Goal: Information Seeking & Learning: Learn about a topic

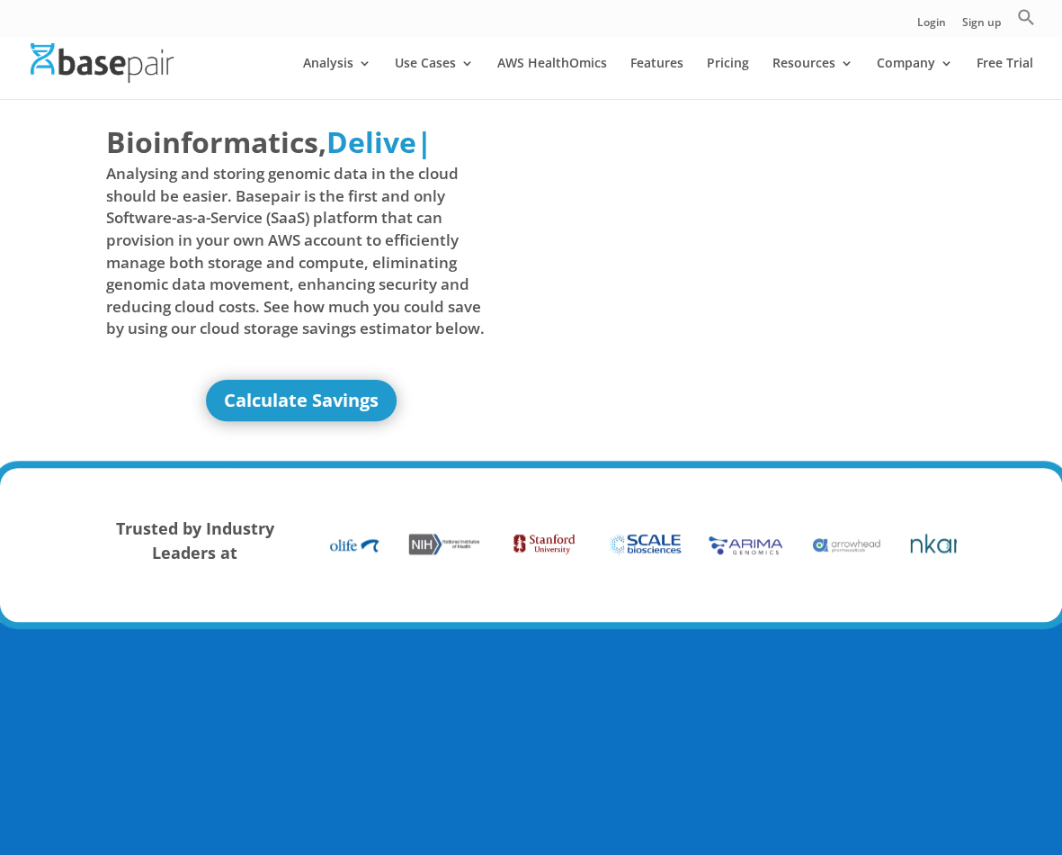
click at [419, 67] on link "Use Cases" at bounding box center [434, 78] width 79 height 42
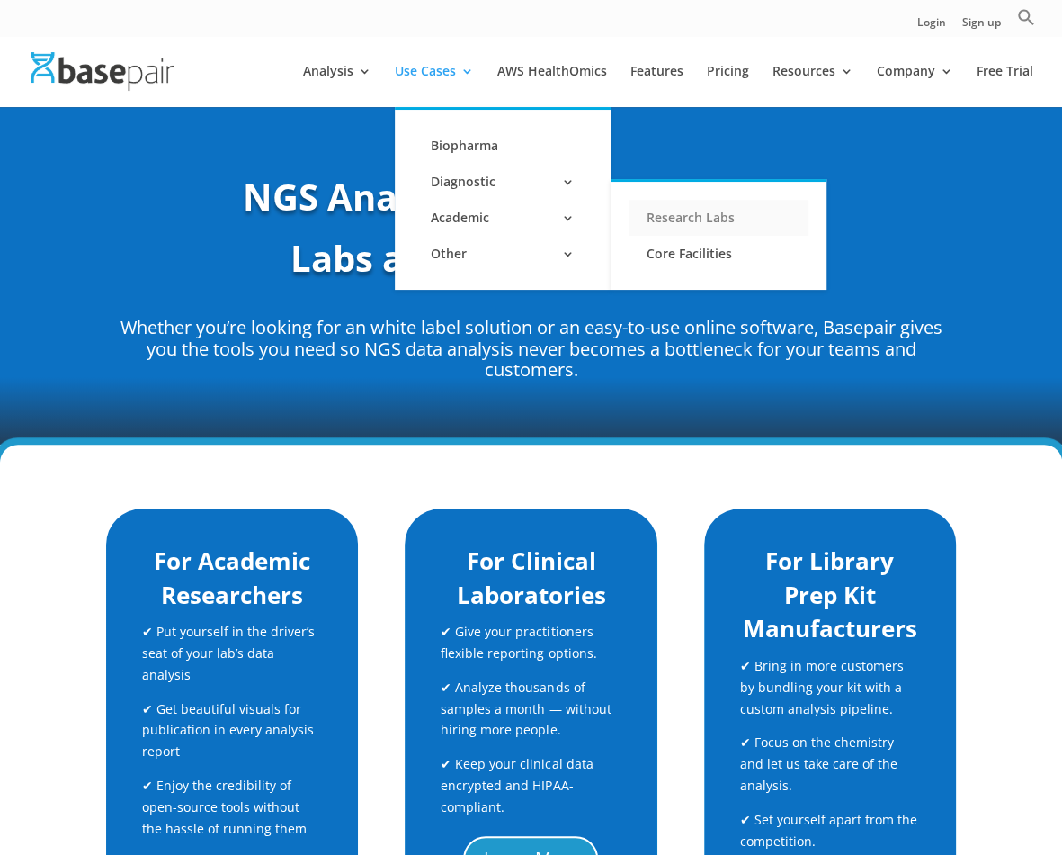
click at [664, 212] on link "Research Labs" at bounding box center [719, 218] width 180 height 36
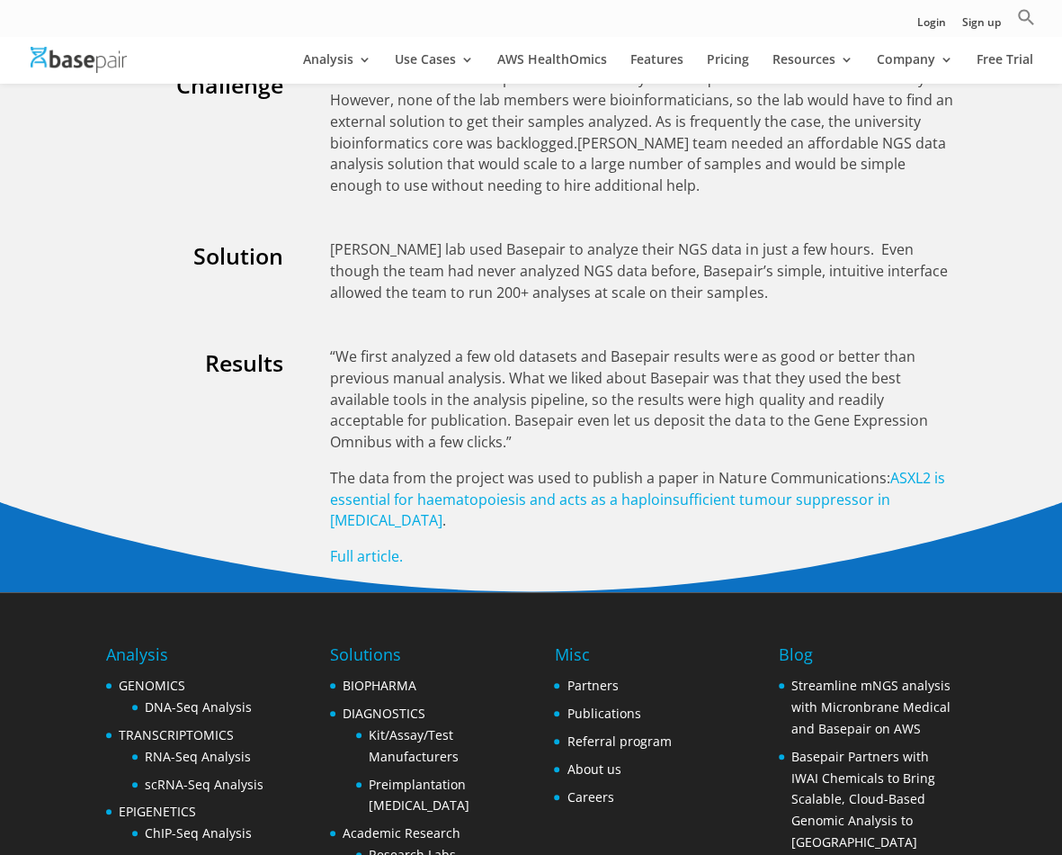
scroll to position [3228, 0]
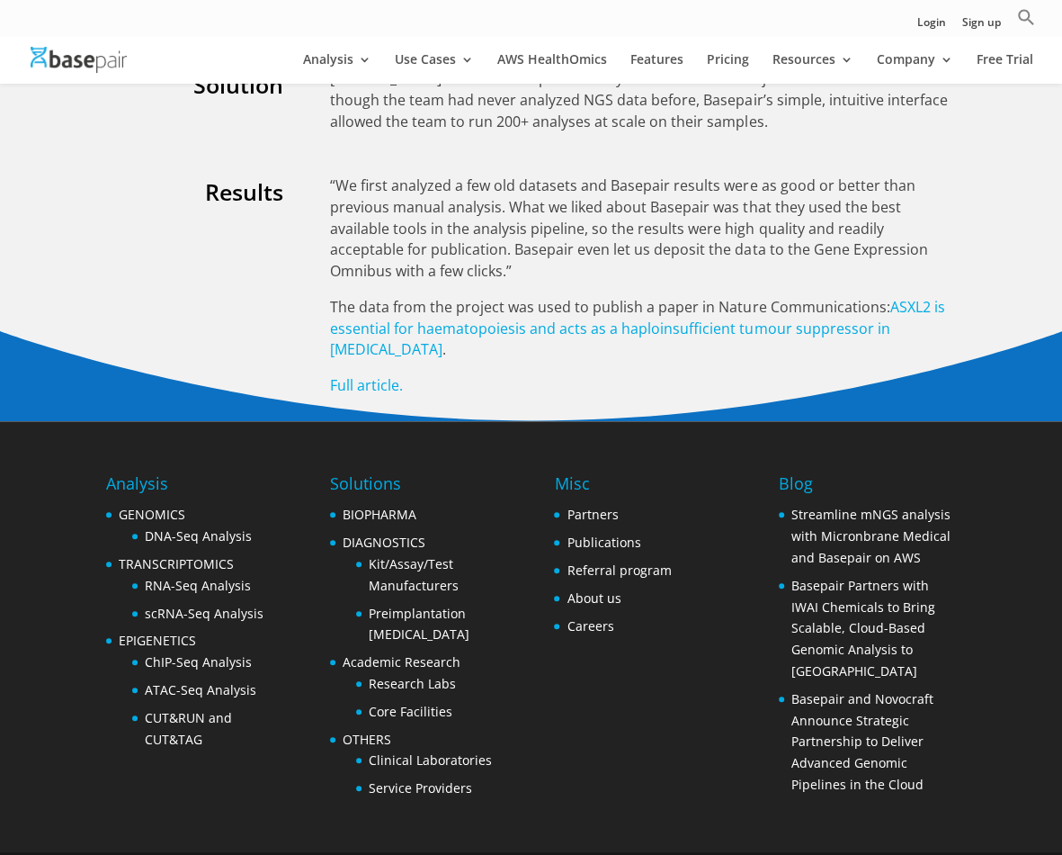
click at [235, 313] on div "Results “We first analyzed a few old datasets and Basepair results were as good…" at bounding box center [531, 286] width 850 height 264
click at [217, 527] on link "DNA-Seq Analysis" at bounding box center [198, 535] width 107 height 17
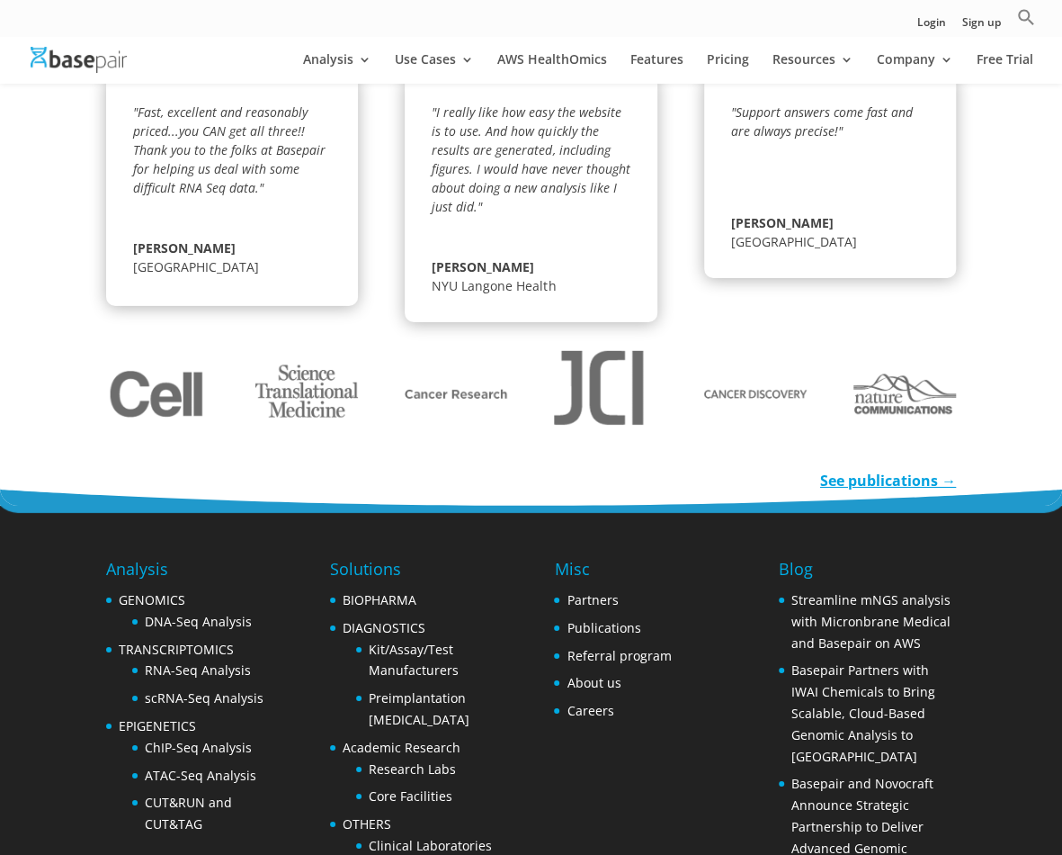
scroll to position [2701, 0]
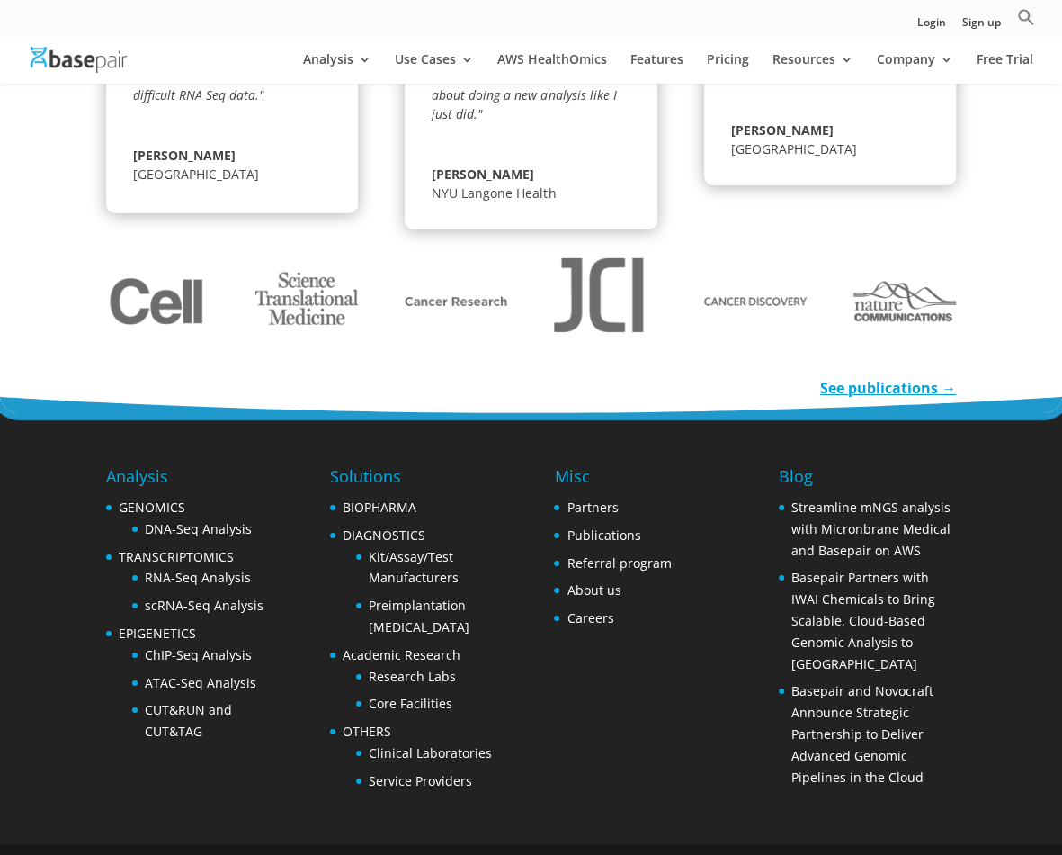
click at [412, 324] on div at bounding box center [531, 301] width 850 height 145
click at [221, 674] on link "ATAC-Seq Analysis" at bounding box center [201, 682] width 112 height 17
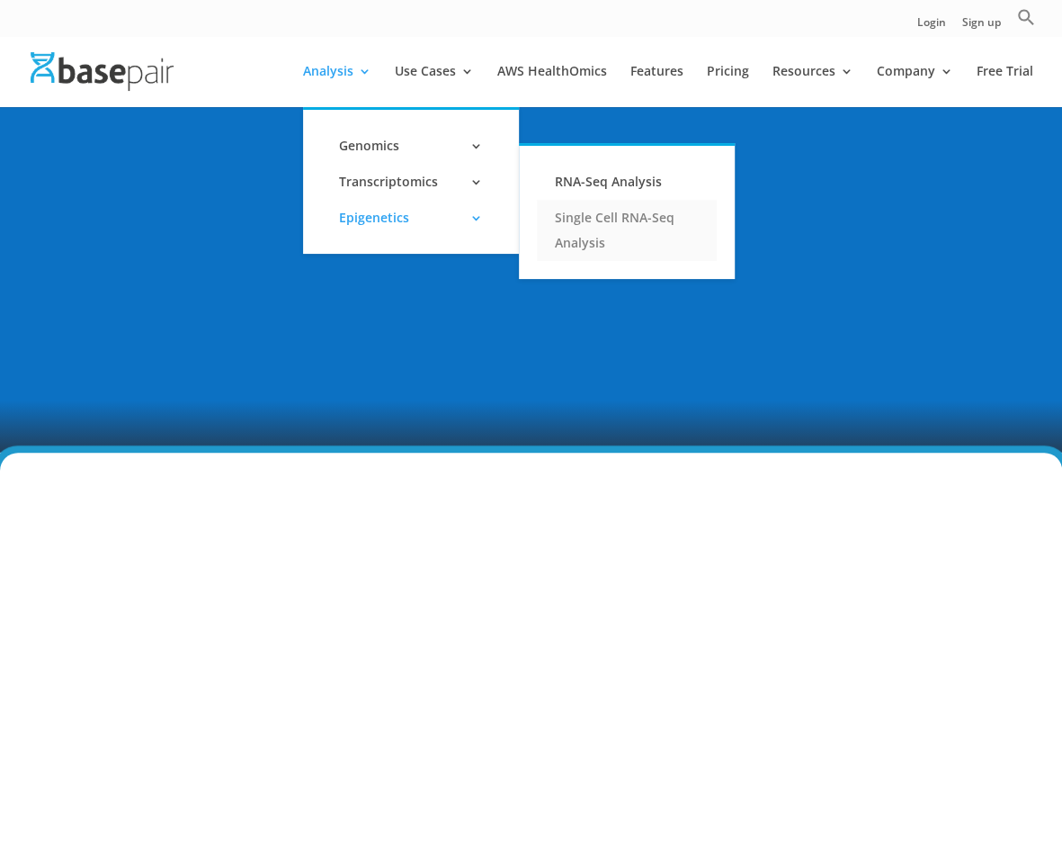
click at [579, 219] on link "Single Cell RNA-Seq Analysis" at bounding box center [627, 230] width 180 height 61
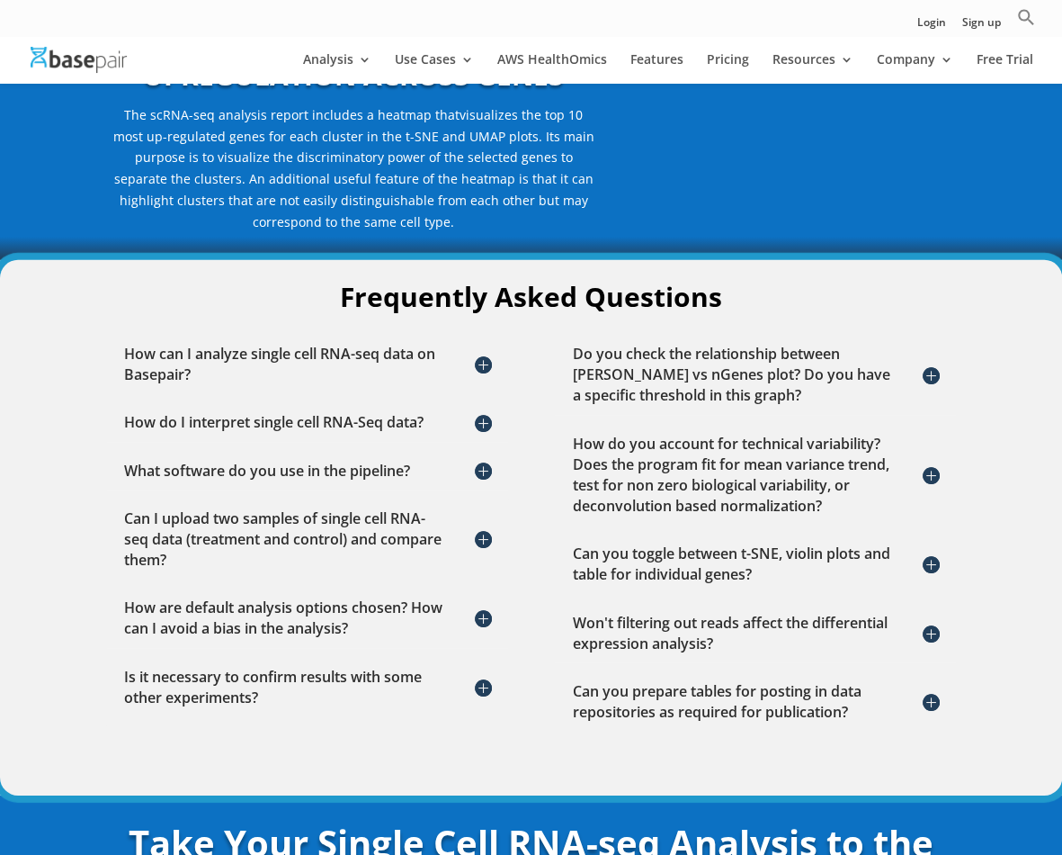
scroll to position [2346, 0]
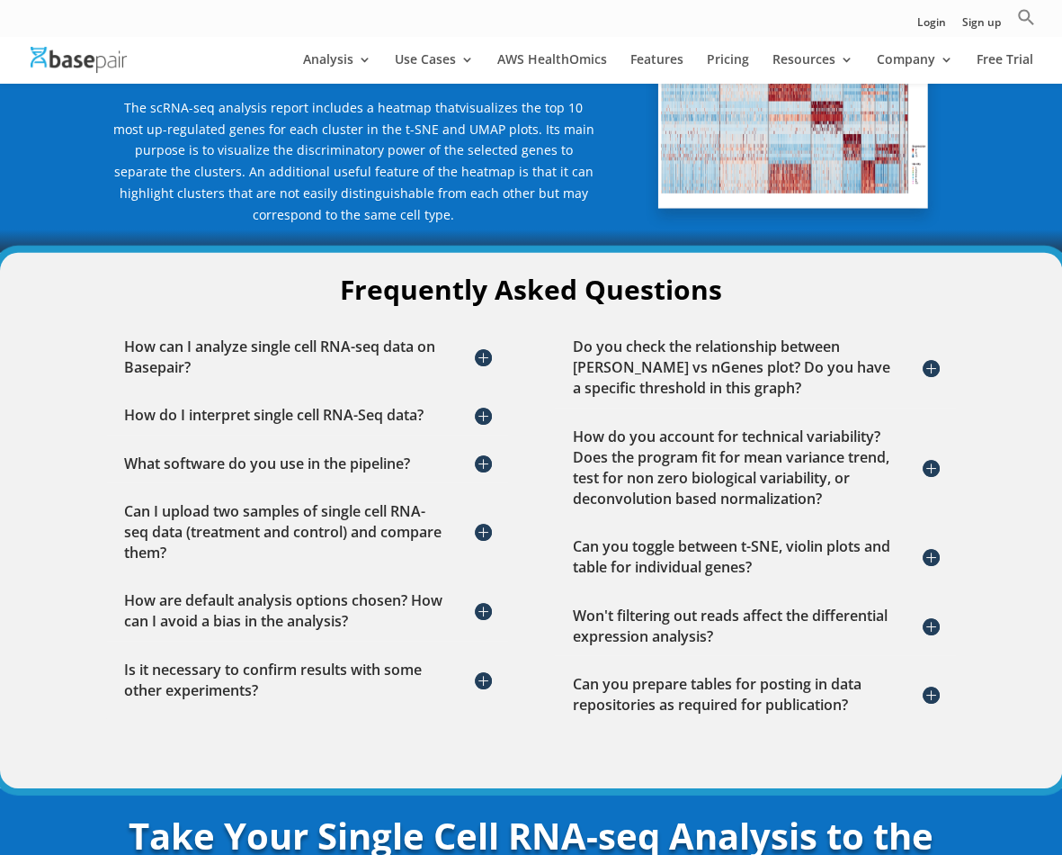
click at [108, 398] on div "How do I interpret single cell RNA-Seq data? When interpreting results, it is i…" at bounding box center [306, 415] width 401 height 57
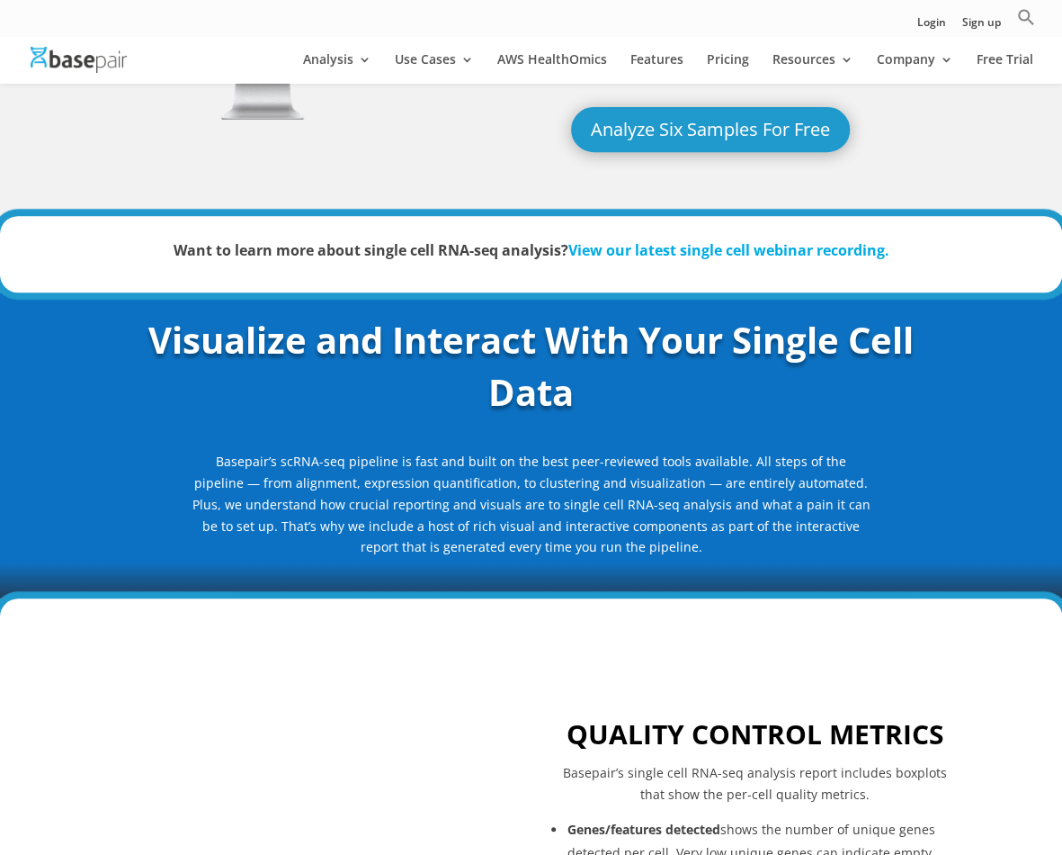
scroll to position [0, 0]
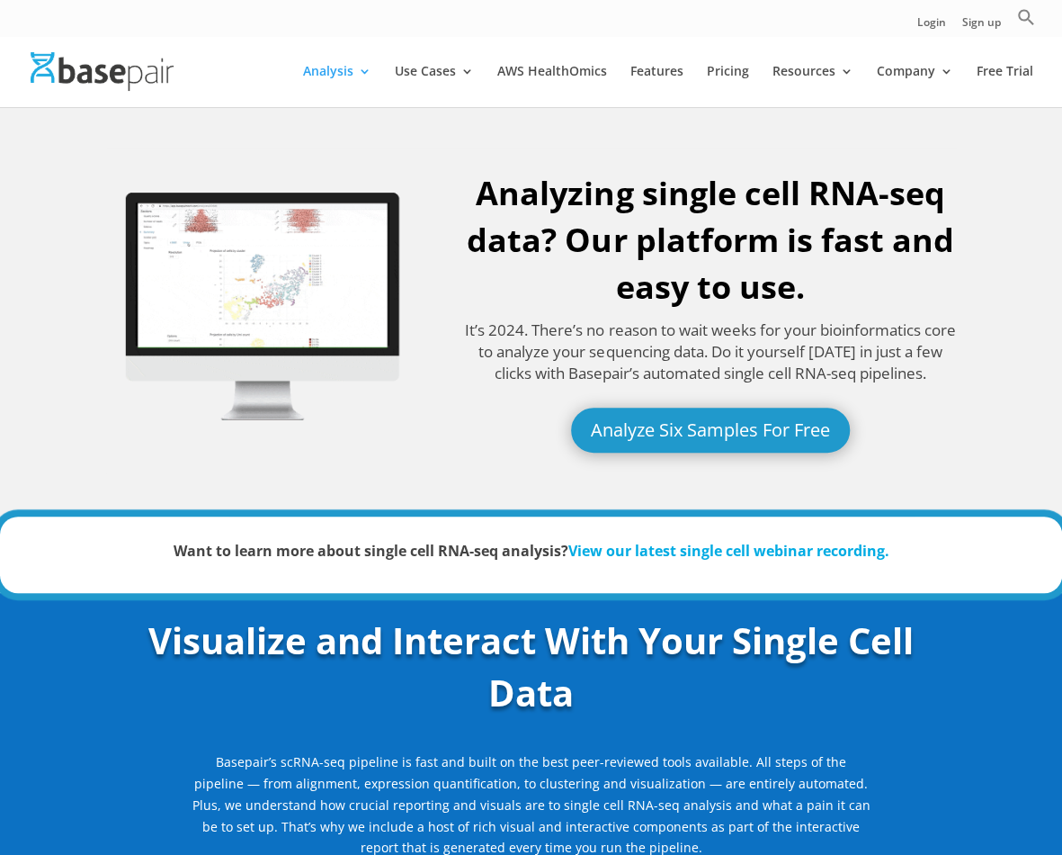
click at [406, 454] on div "Analyzing single cell RNA-seq data? Our platform is fast and easy to use. It’s …" at bounding box center [531, 310] width 850 height 325
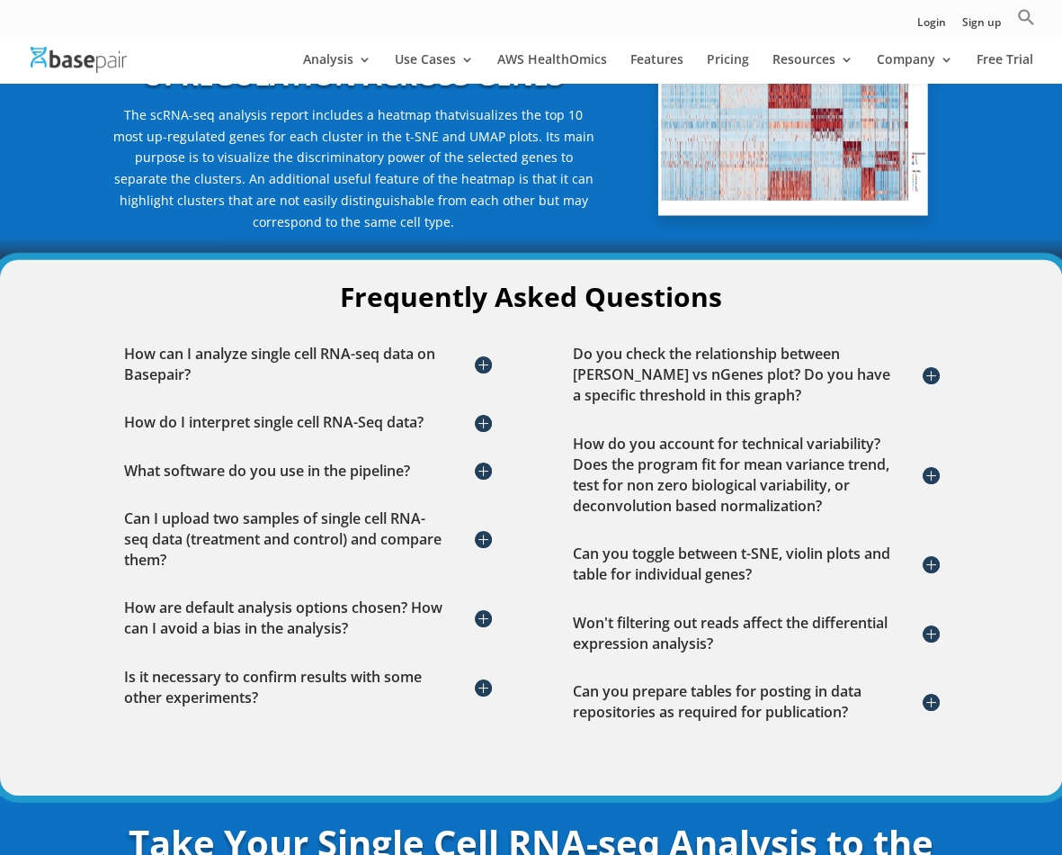
scroll to position [2429, 0]
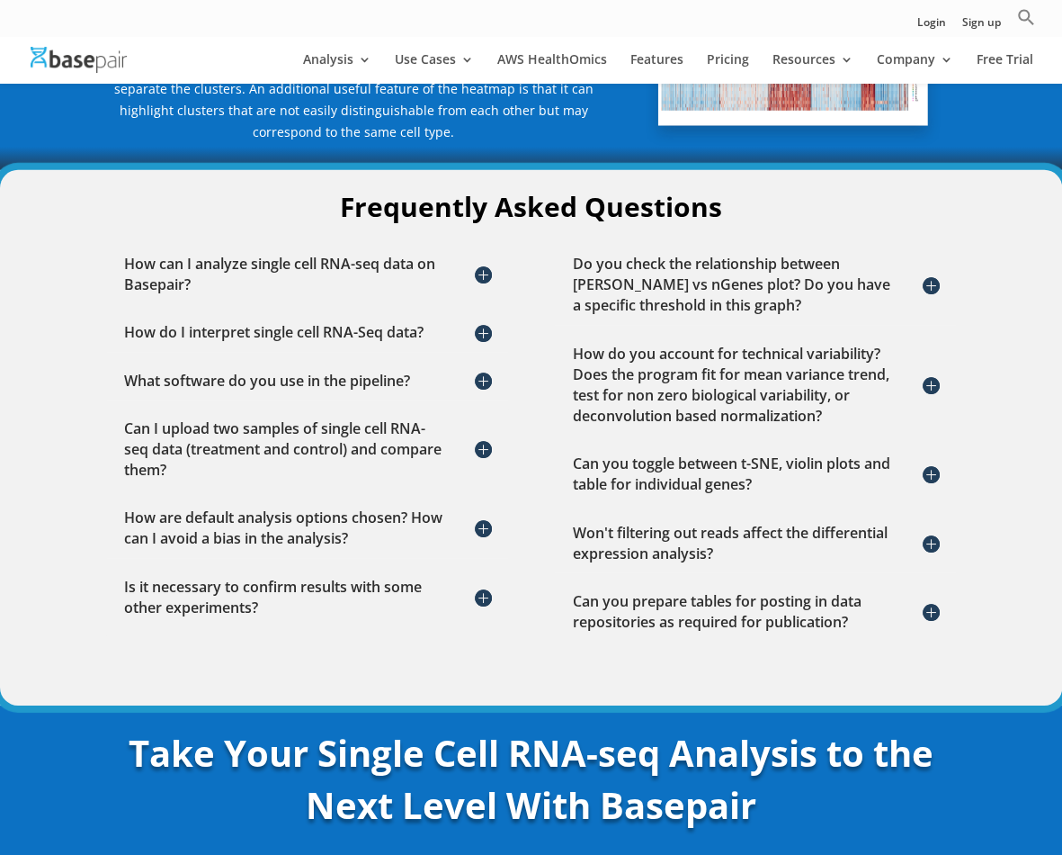
click at [725, 541] on h5 "Won't filtering out reads affect the differential expression analysis?" at bounding box center [754, 543] width 365 height 41
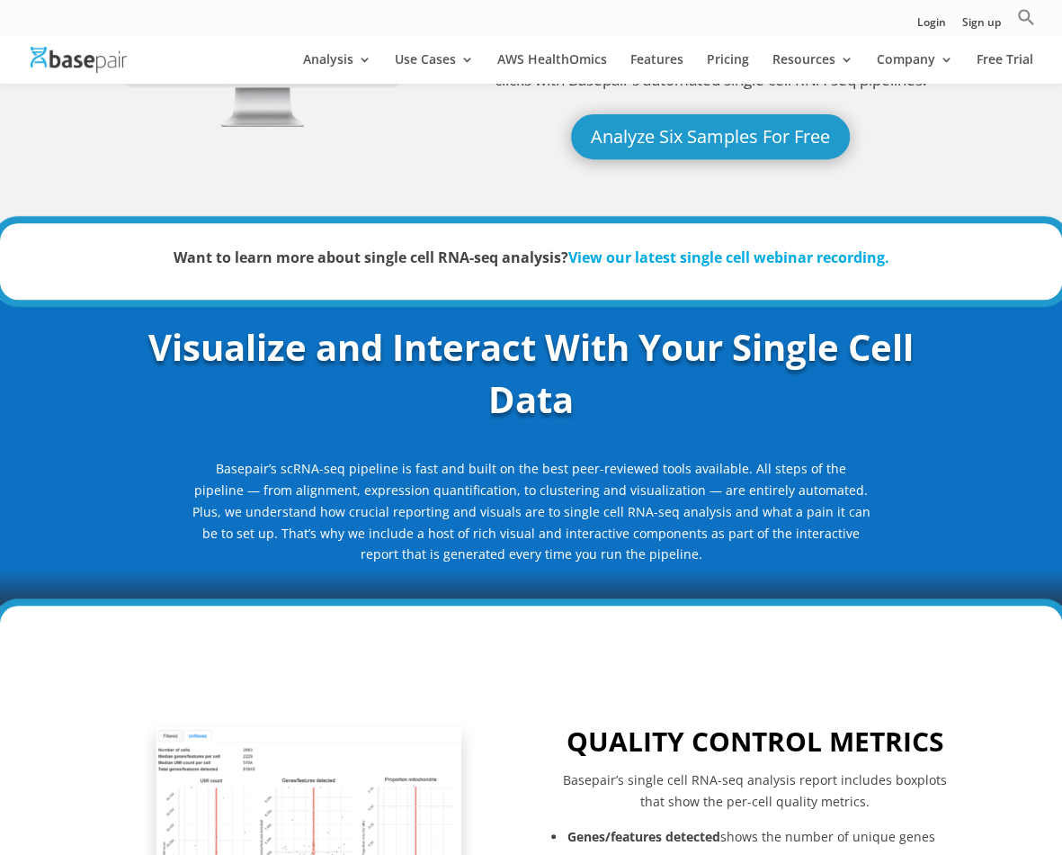
scroll to position [0, 0]
